Goal: Information Seeking & Learning: Learn about a topic

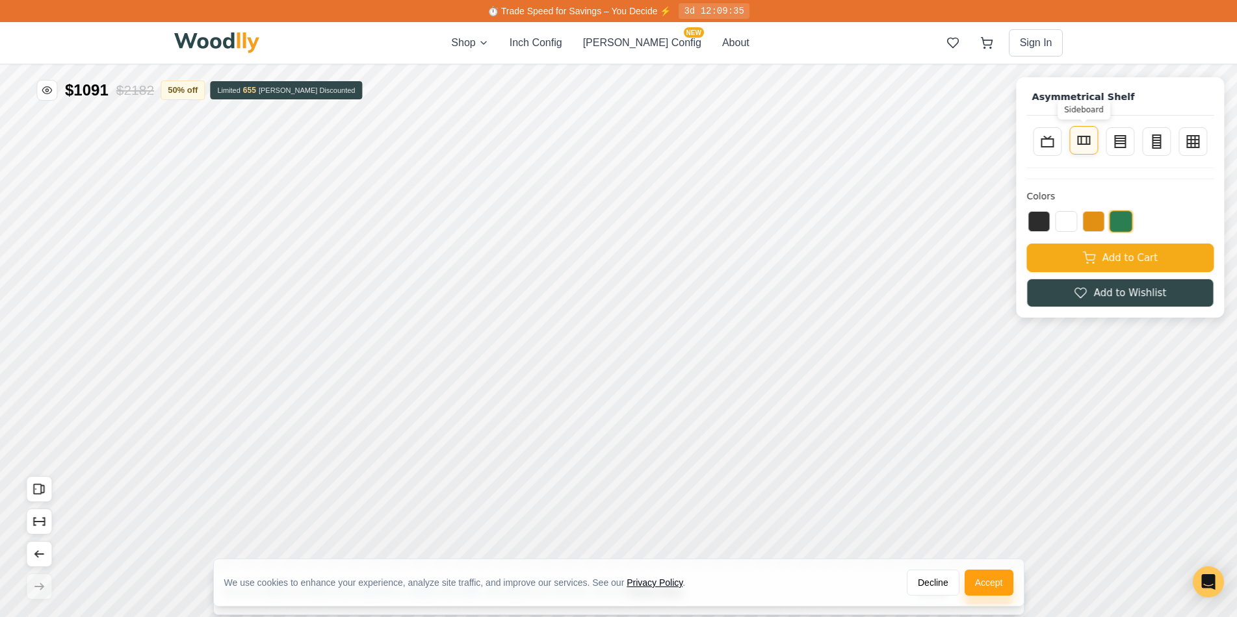
click at [1091, 142] on icon at bounding box center [1084, 141] width 16 height 16
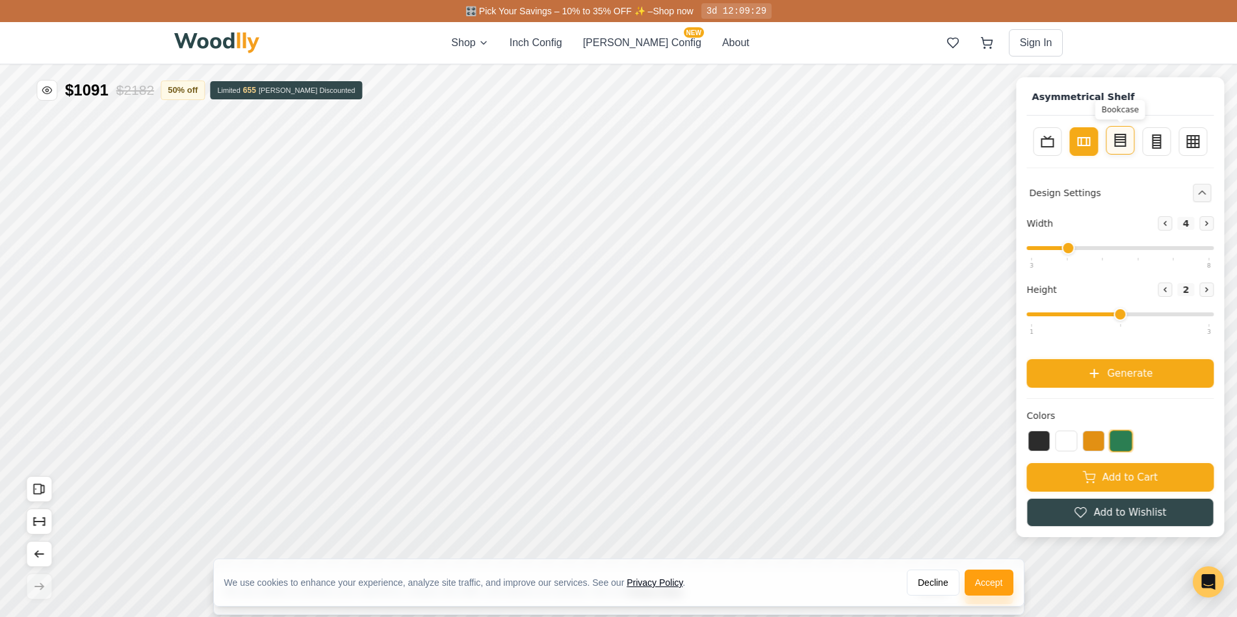
click at [1128, 135] on icon at bounding box center [1120, 141] width 16 height 16
type input "3"
type input "4"
click at [1164, 138] on icon at bounding box center [1156, 141] width 16 height 16
type input "2"
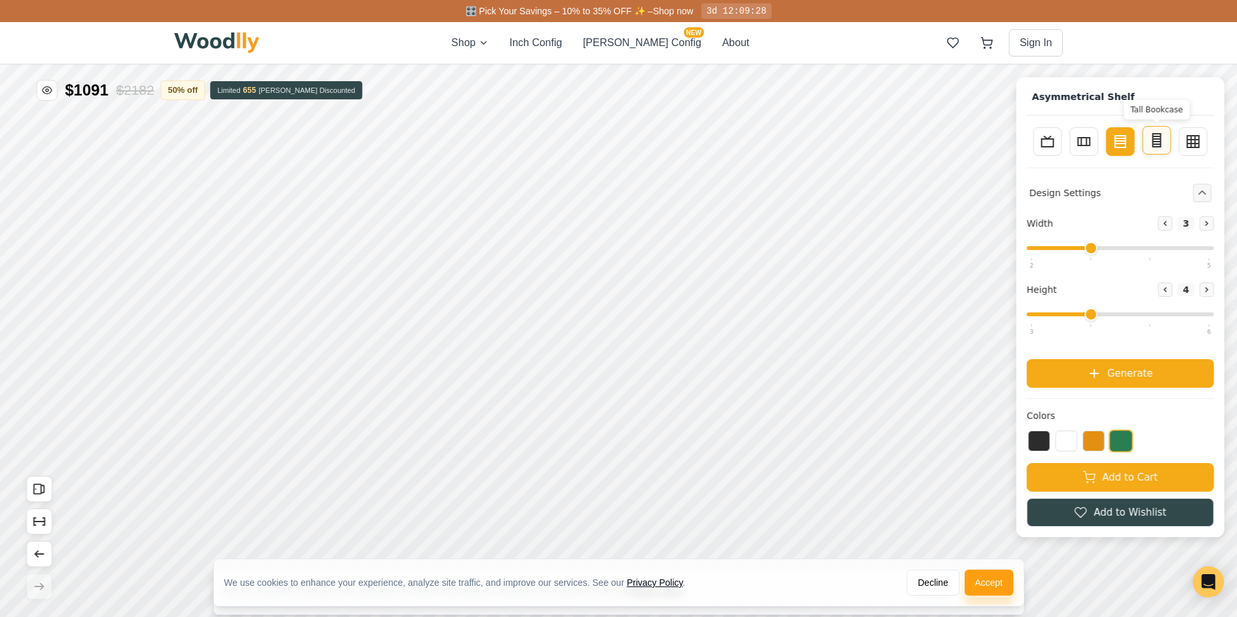
type input "5"
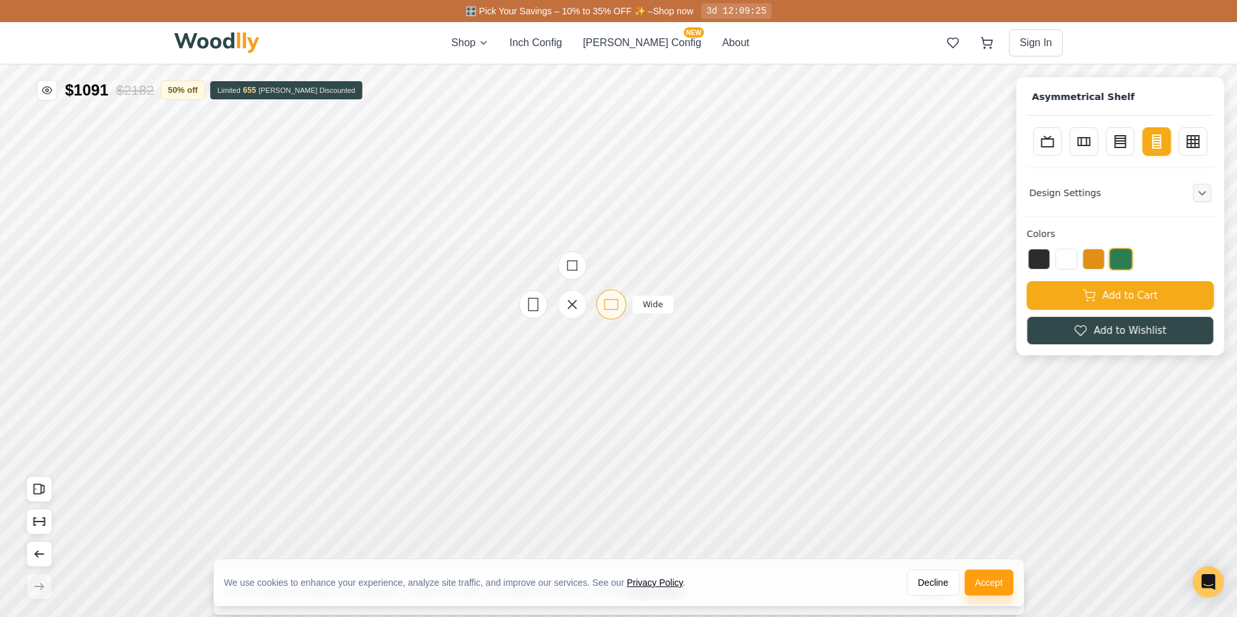
click at [604, 301] on icon at bounding box center [611, 304] width 16 height 16
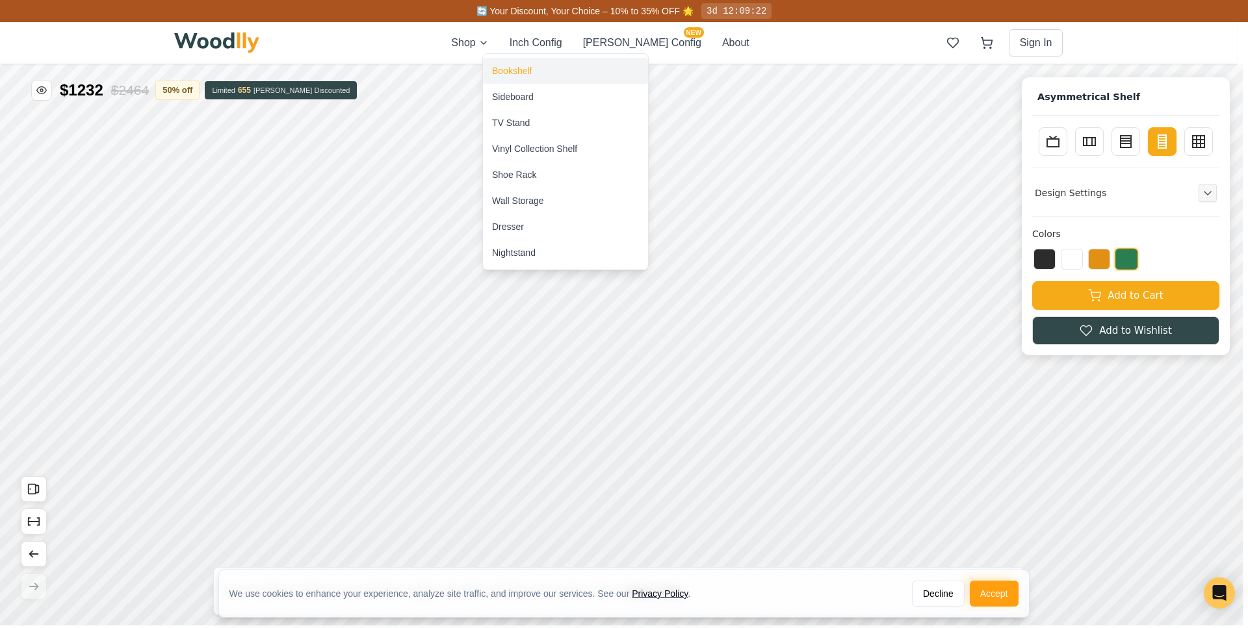
click at [518, 66] on div "Bookshelf" at bounding box center [512, 70] width 40 height 13
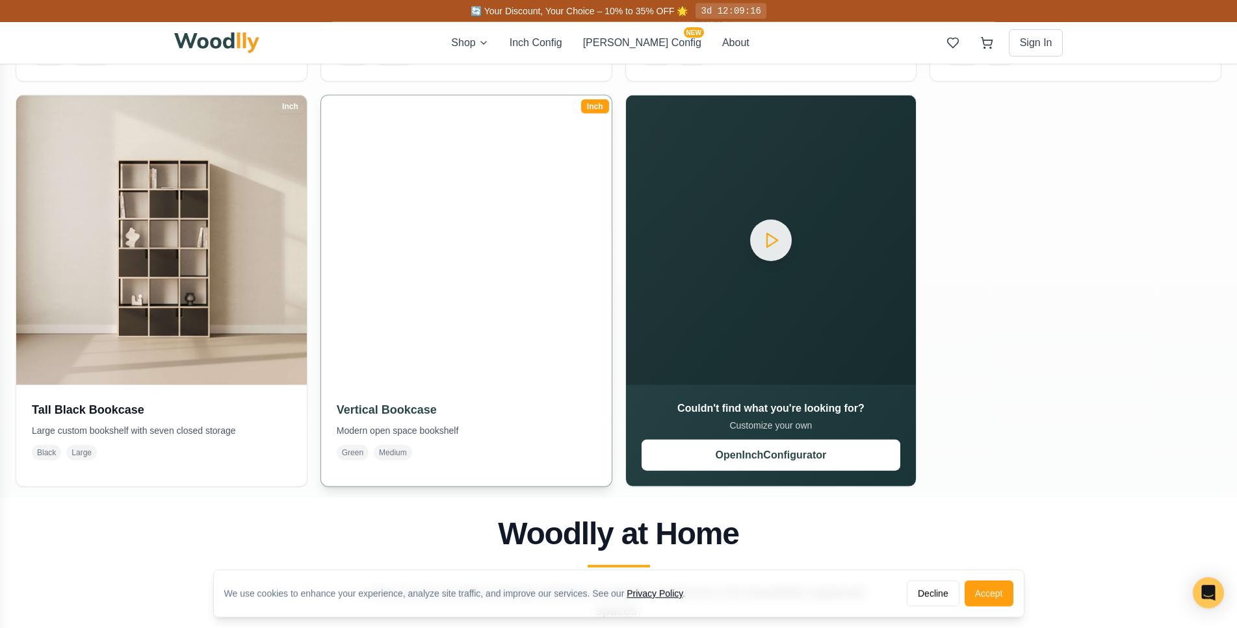
scroll to position [1083, 0]
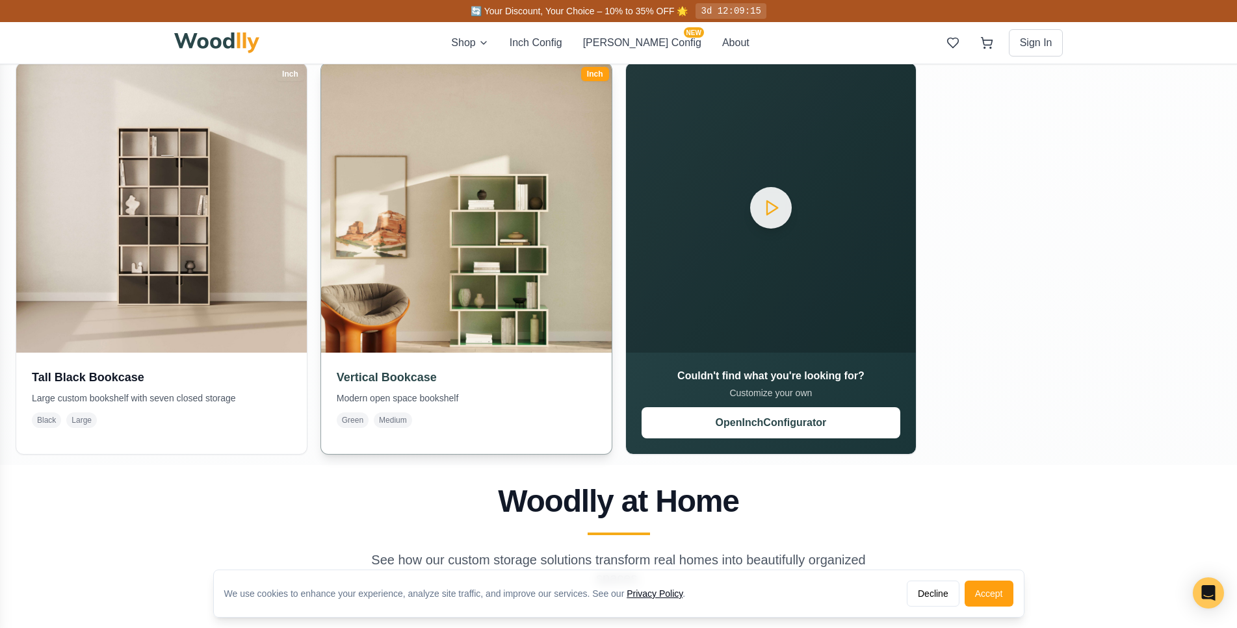
click at [437, 211] on img at bounding box center [466, 207] width 305 height 305
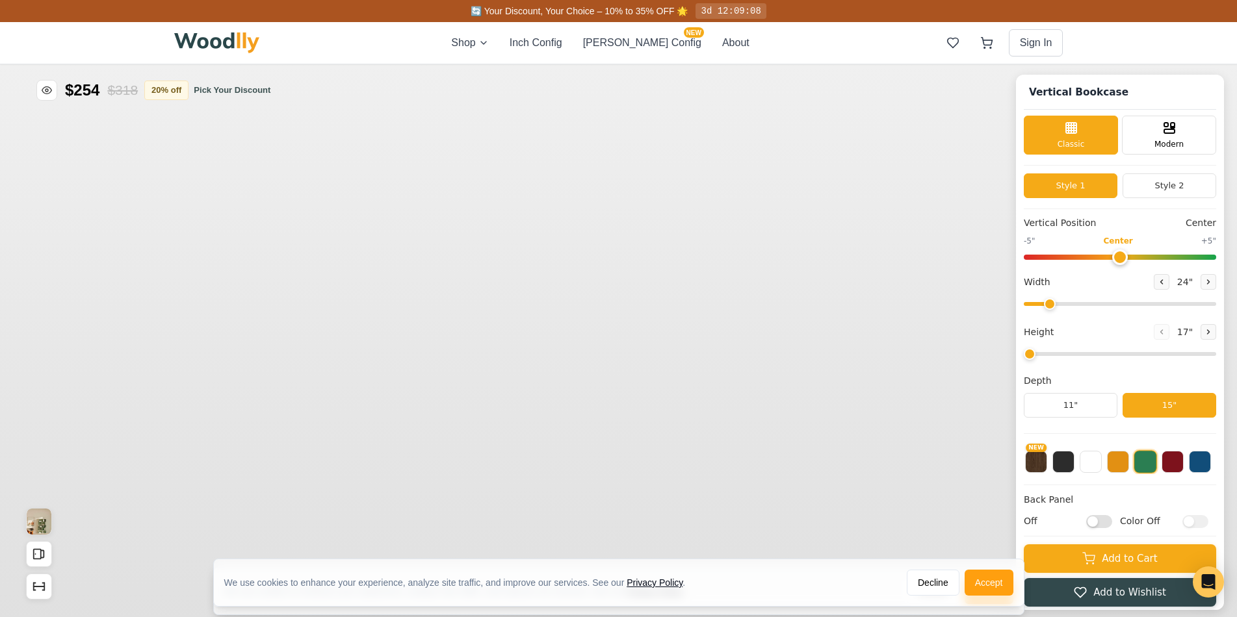
type input "3"
type input "34"
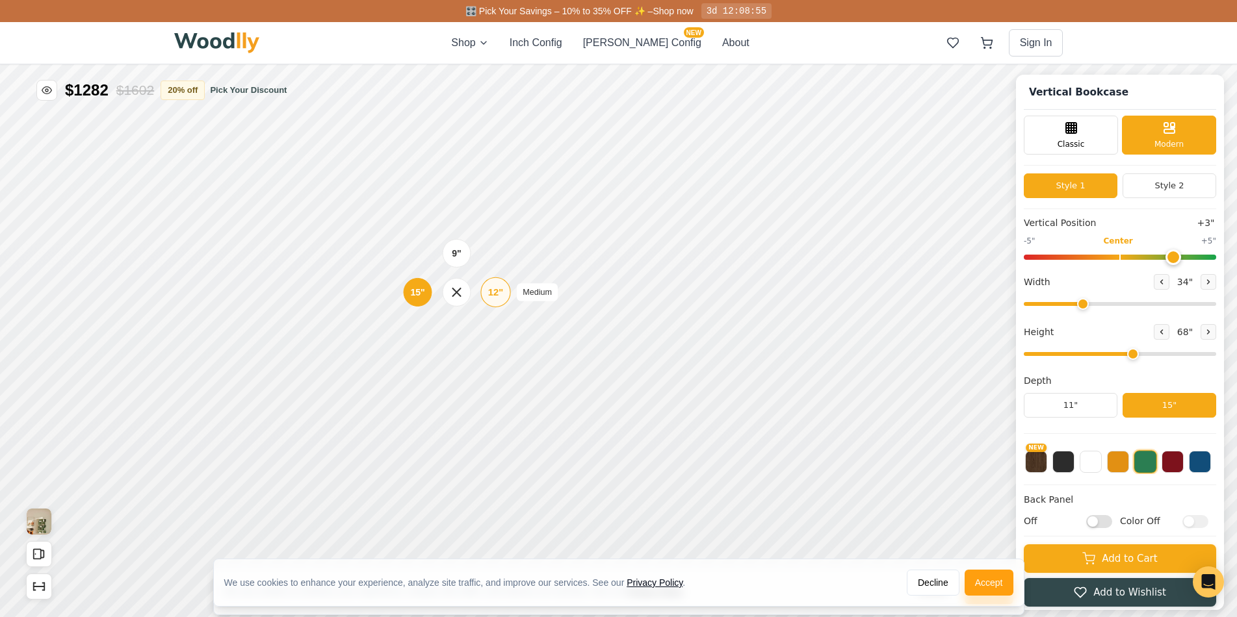
click at [492, 287] on div "12"" at bounding box center [495, 292] width 15 height 14
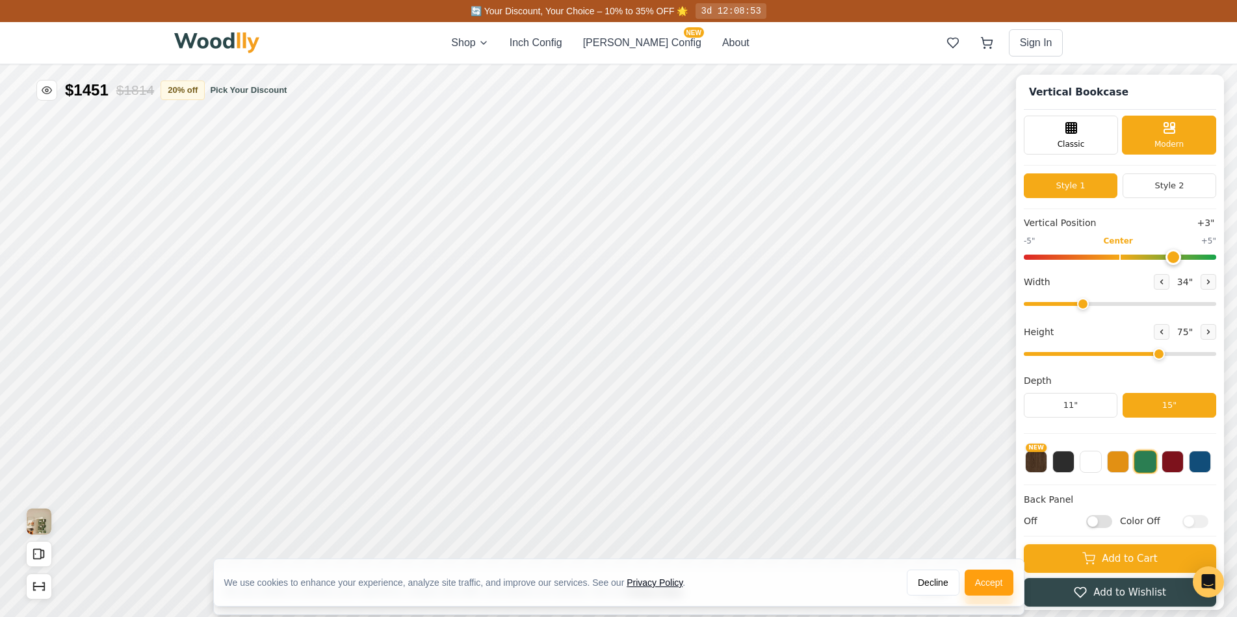
drag, startPoint x: 1142, startPoint y: 348, endPoint x: 1161, endPoint y: 347, distance: 18.2
type input "6"
click at [1161, 352] on input "range" at bounding box center [1120, 354] width 192 height 4
drag, startPoint x: 1171, startPoint y: 259, endPoint x: 1121, endPoint y: 266, distance: 50.5
type input "0"
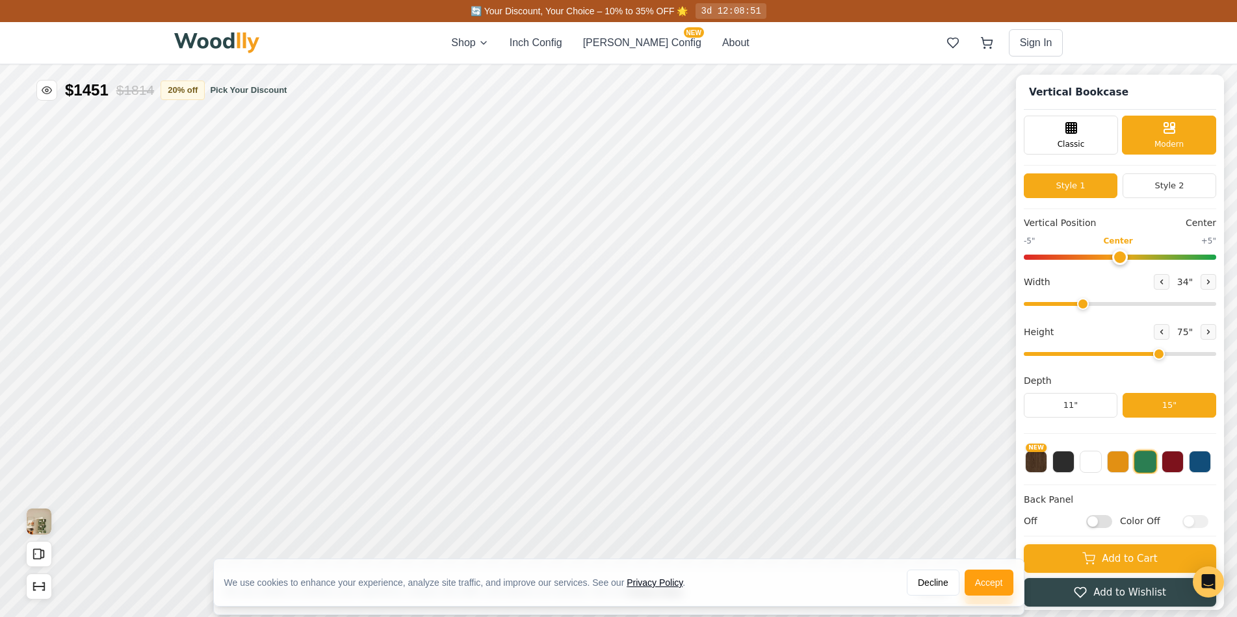
click at [1121, 260] on input "range" at bounding box center [1120, 257] width 192 height 5
click at [1164, 186] on button "Style 2" at bounding box center [1169, 186] width 94 height 25
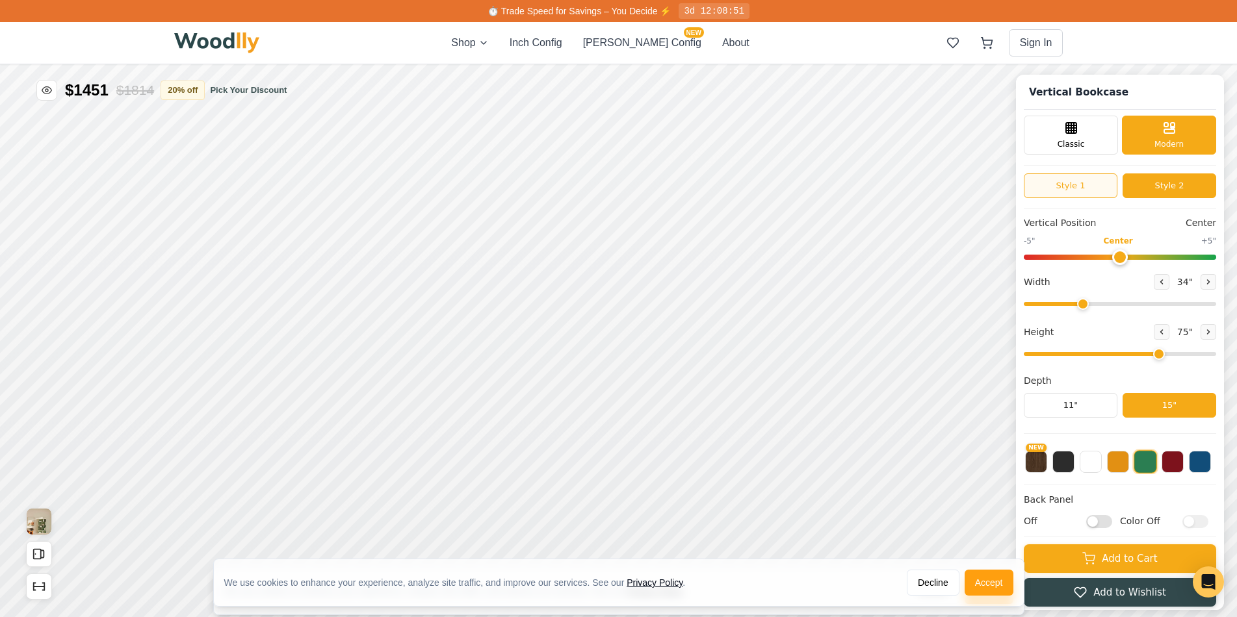
click at [1097, 188] on button "Style 1" at bounding box center [1071, 186] width 94 height 25
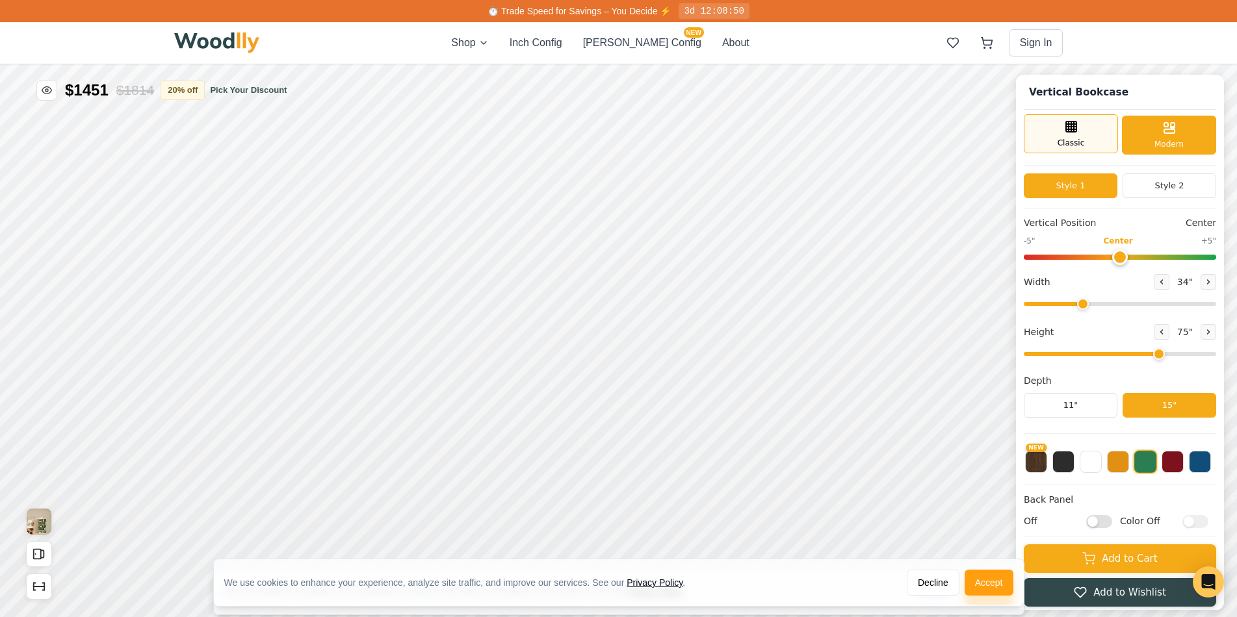
click at [1074, 131] on line at bounding box center [1074, 127] width 0 height 10
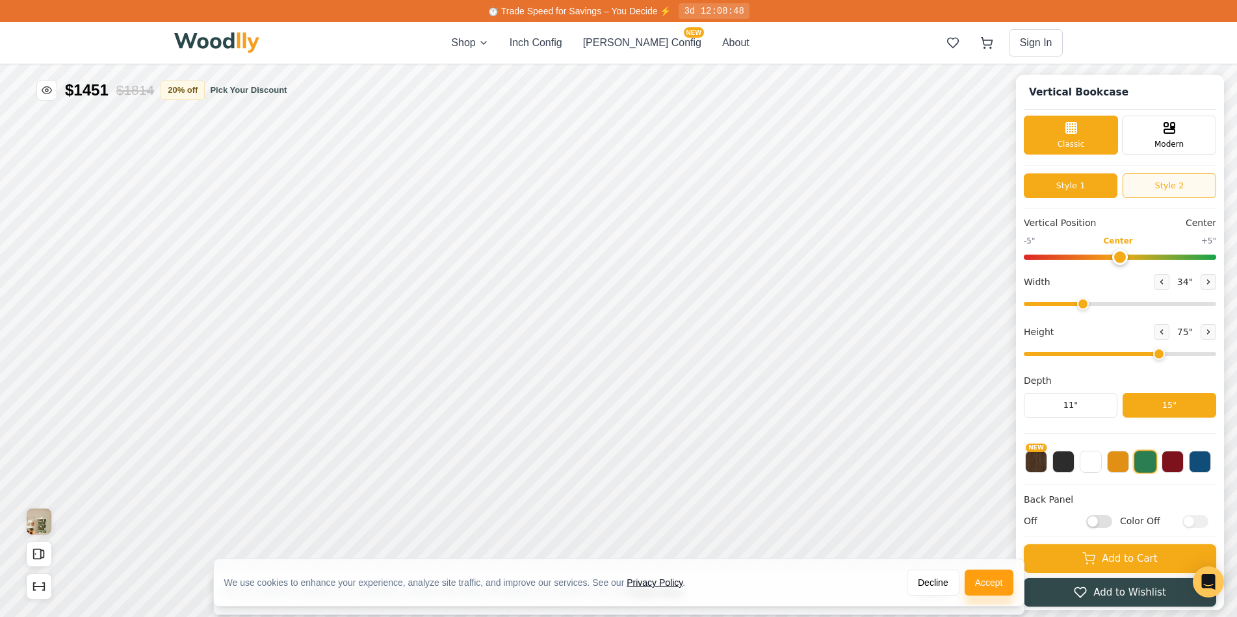
click at [1163, 181] on button "Style 2" at bounding box center [1169, 186] width 94 height 25
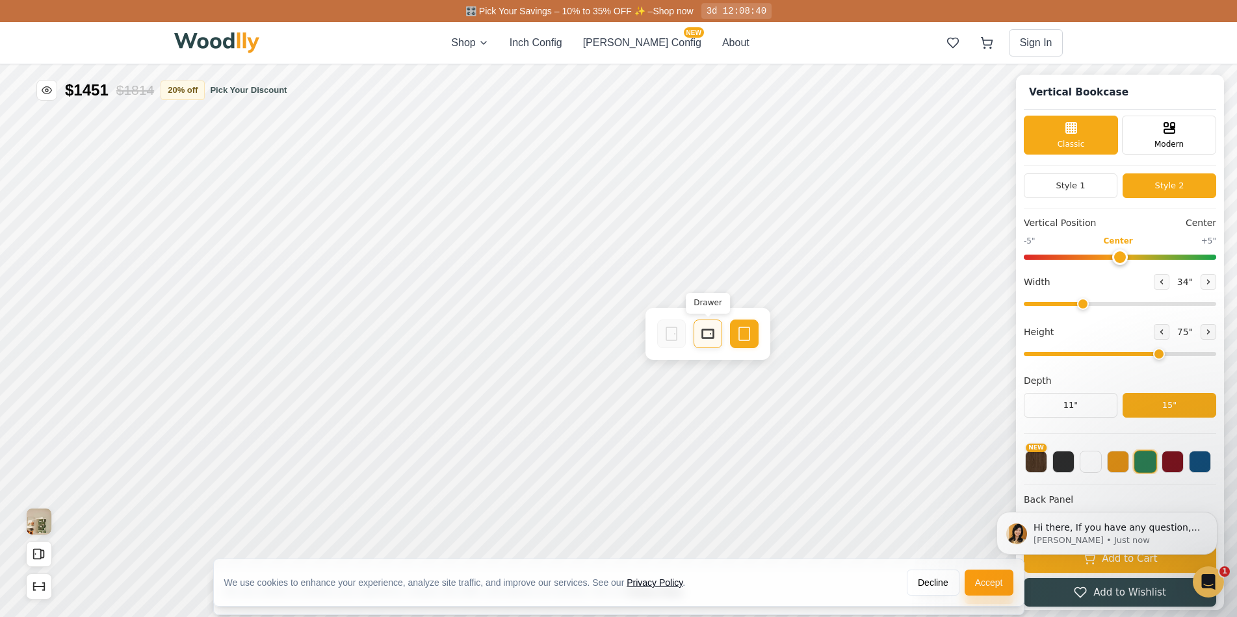
click at [710, 342] on div "Drawer" at bounding box center [707, 334] width 29 height 29
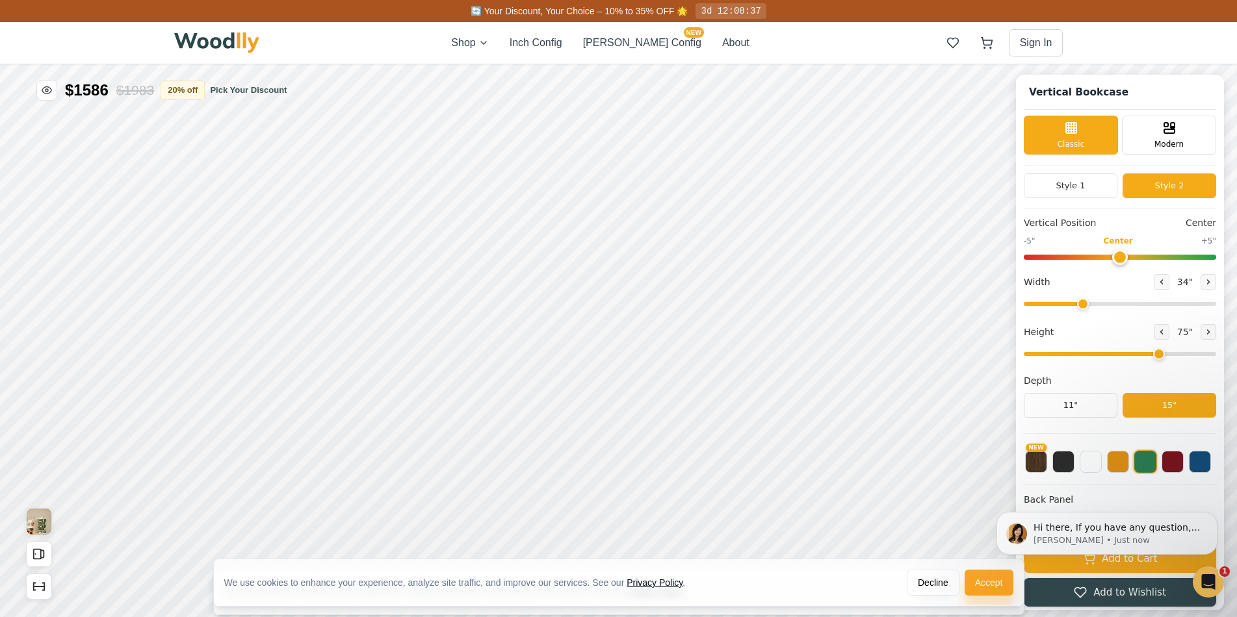
click at [983, 583] on button "Accept" at bounding box center [988, 583] width 49 height 26
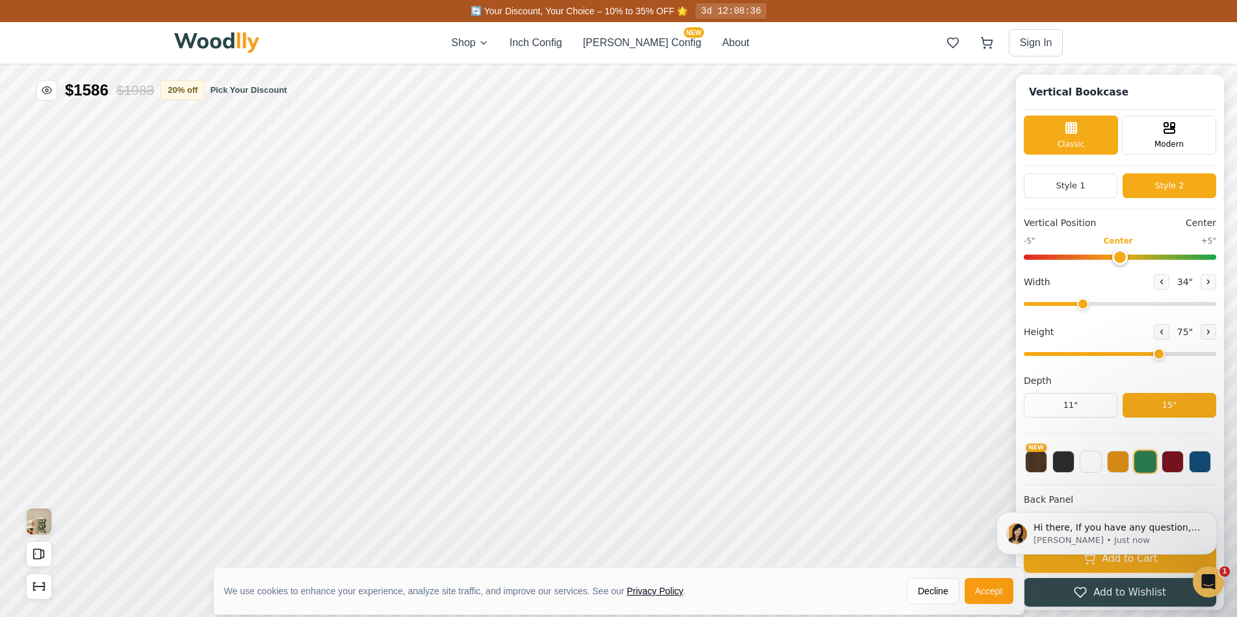
click at [214, 44] on img at bounding box center [217, 42] width 86 height 21
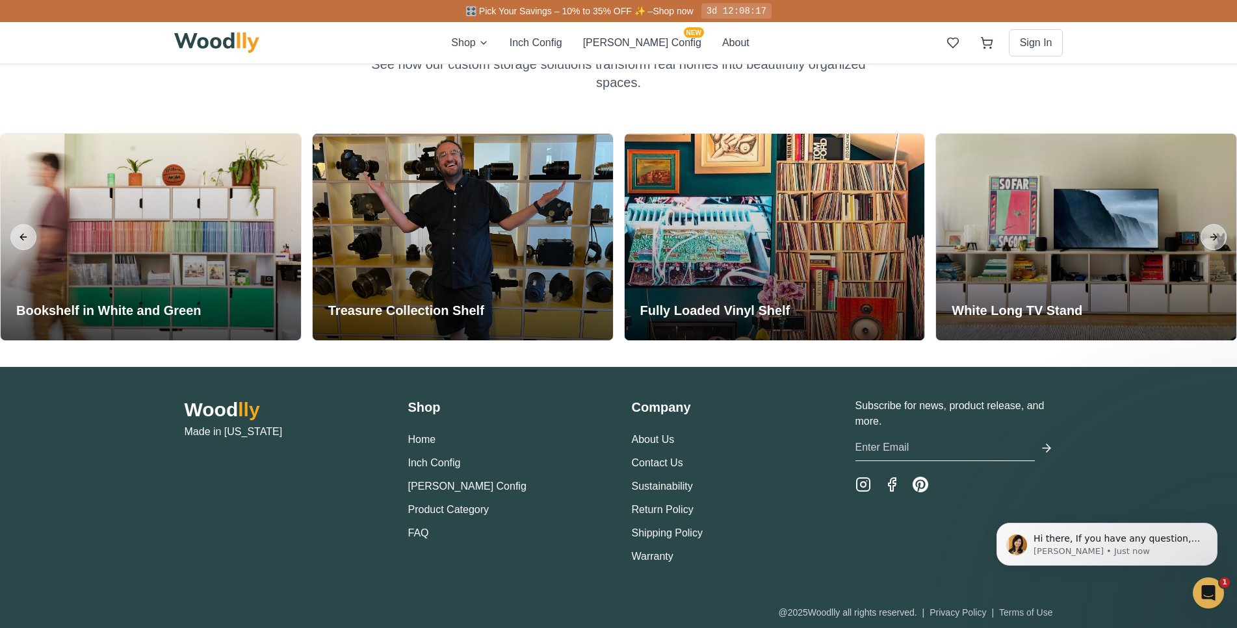
scroll to position [3119, 0]
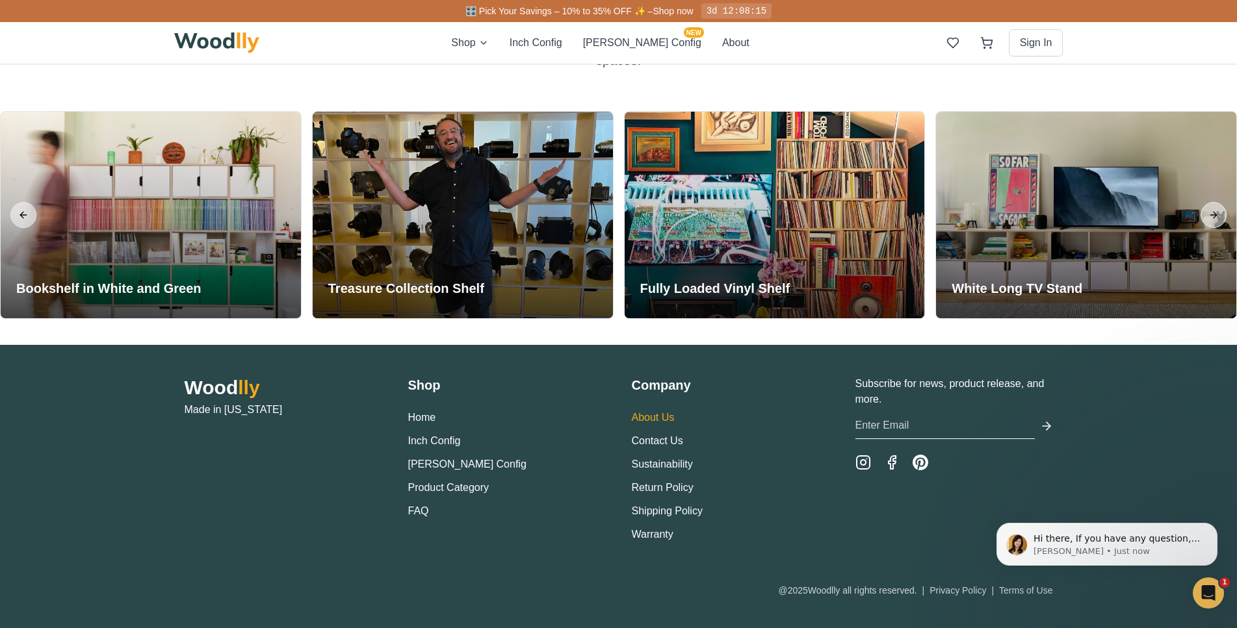
click at [667, 419] on link "About Us" at bounding box center [653, 417] width 43 height 11
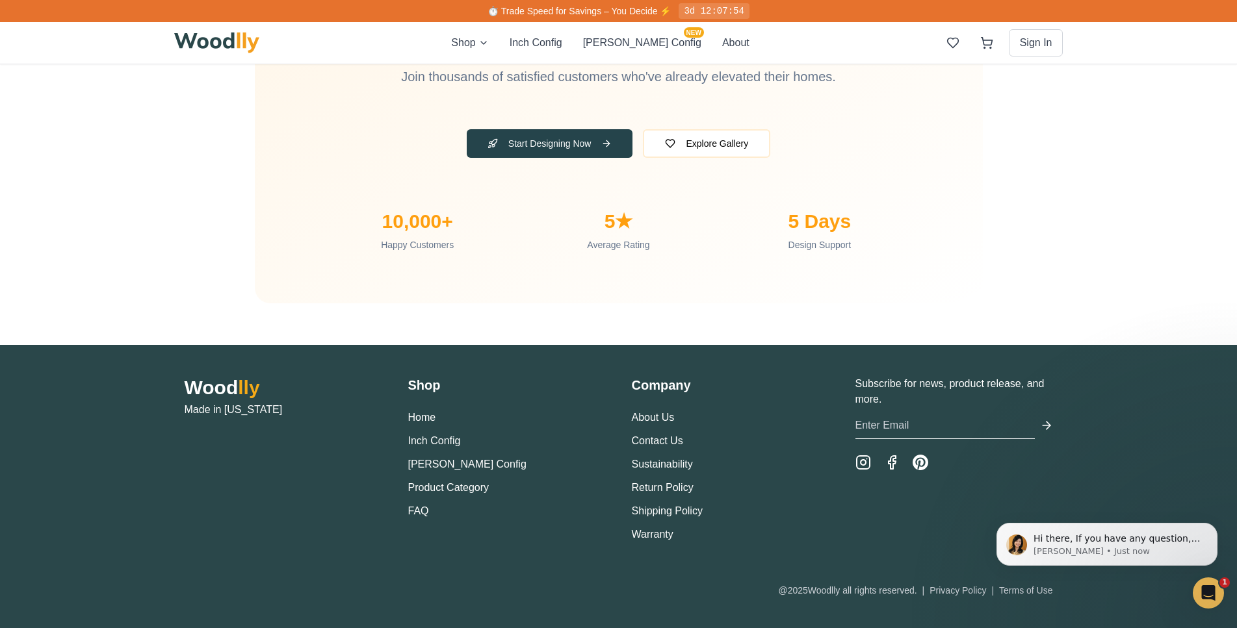
scroll to position [4253, 0]
